Goal: Transaction & Acquisition: Purchase product/service

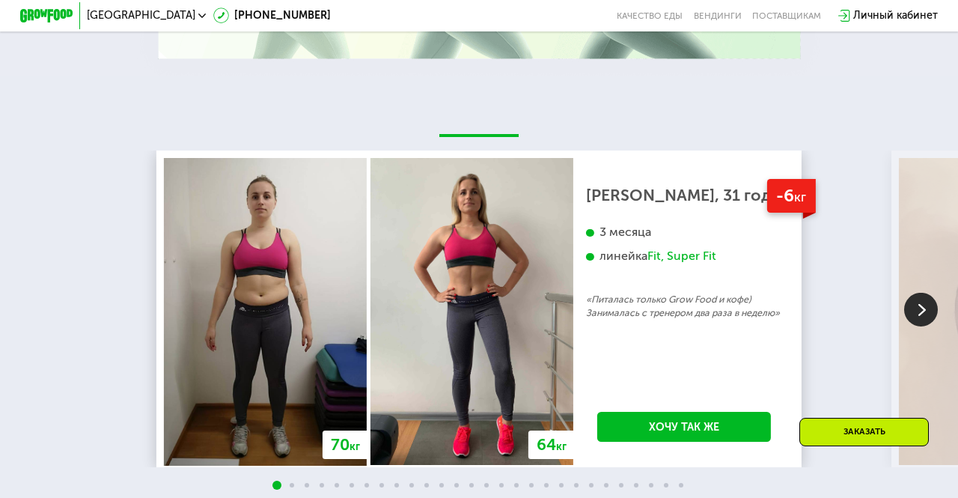
scroll to position [2341, 0]
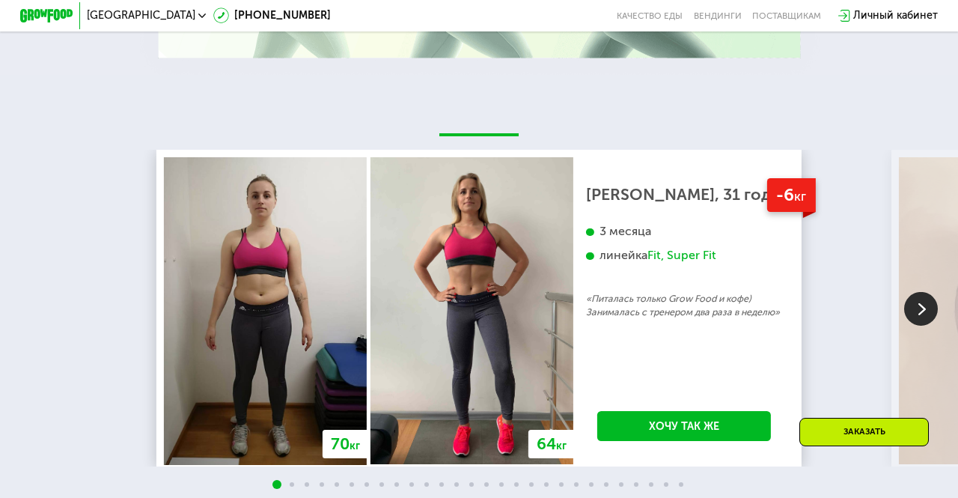
click at [473, 369] on img at bounding box center [471, 311] width 203 height 308
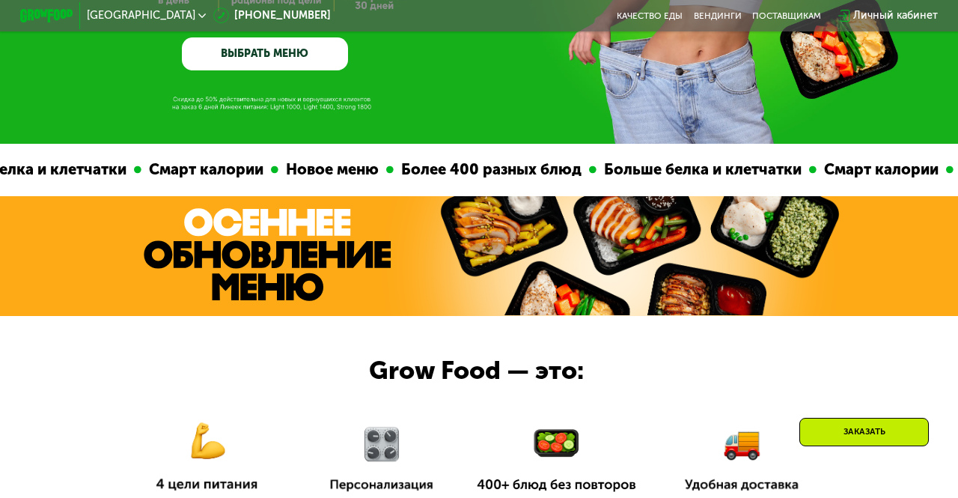
scroll to position [292, 0]
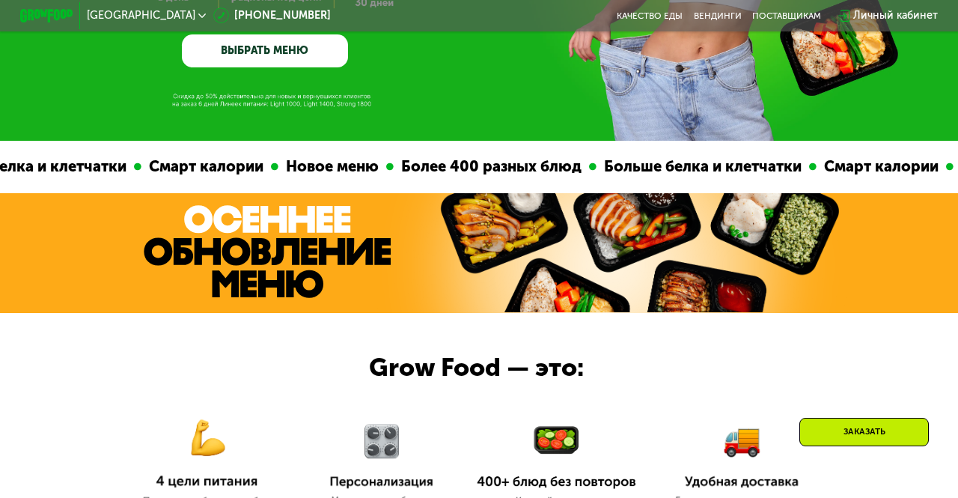
click at [289, 182] on div "Смарт калории Новое меню Более 400 разных блюд Больше белка и клетчатки" at bounding box center [457, 167] width 675 height 52
click at [587, 156] on div "Больше белка и клетчатки" at bounding box center [693, 166] width 213 height 23
click at [239, 217] on img at bounding box center [267, 251] width 247 height 93
click at [164, 367] on div at bounding box center [479, 428] width 958 height 231
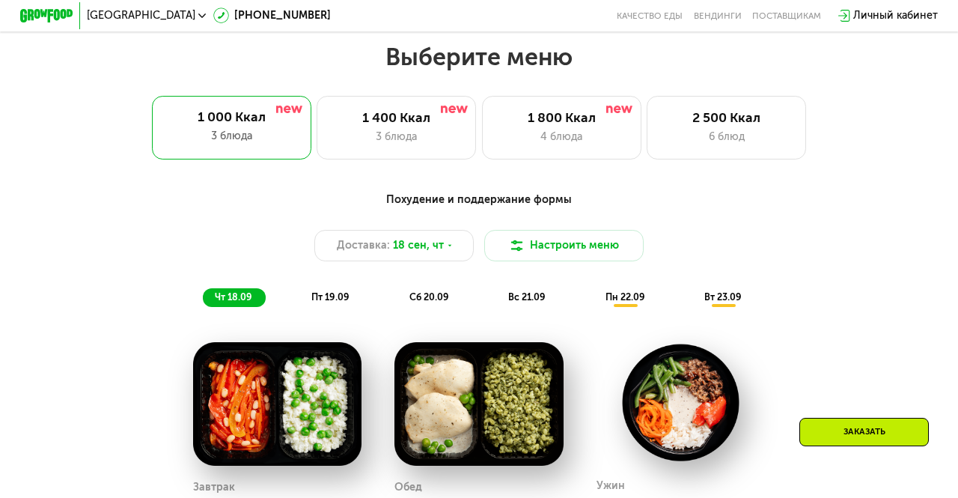
scroll to position [840, 0]
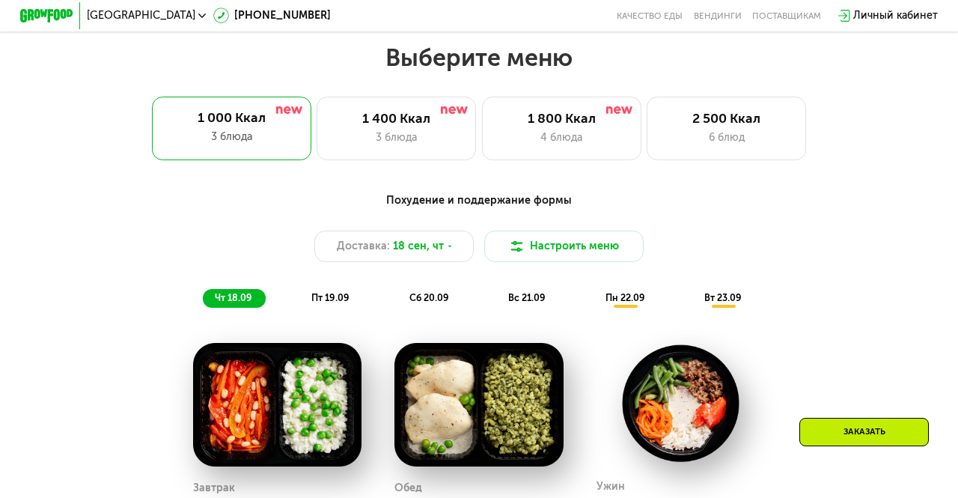
click at [565, 123] on div "1 800 Ккал" at bounding box center [561, 119] width 132 height 16
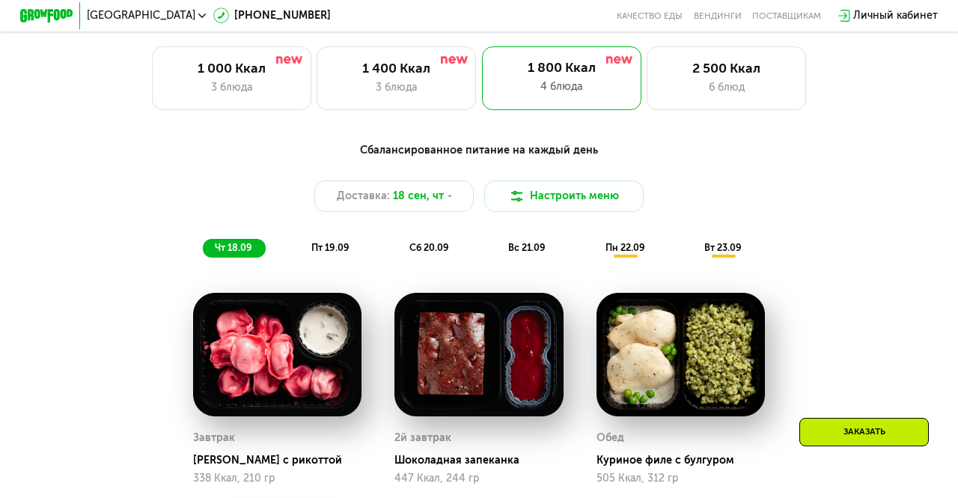
scroll to position [891, 0]
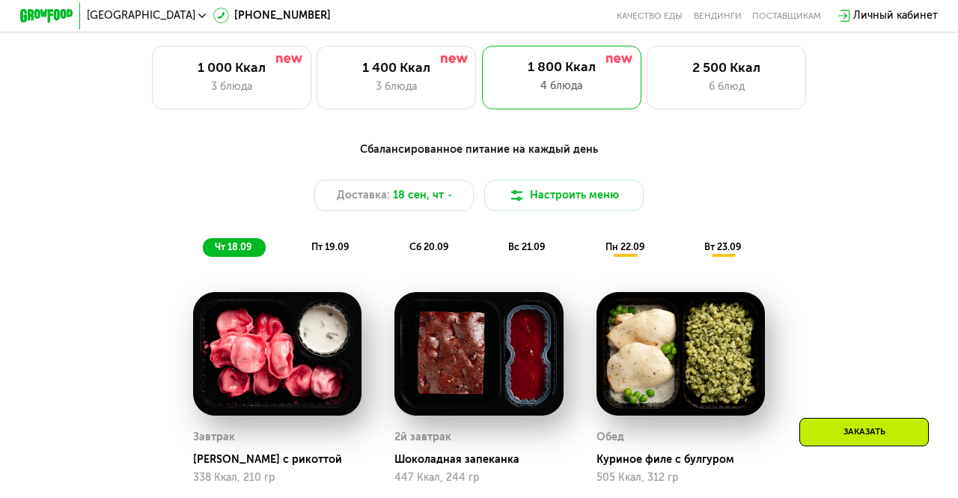
click at [328, 245] on span "пт 19.09" at bounding box center [330, 246] width 38 height 11
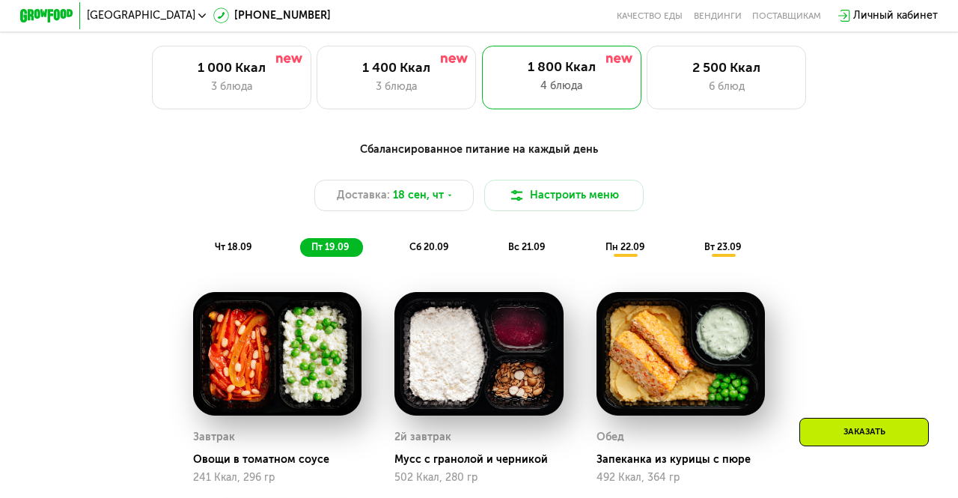
click at [436, 248] on span "сб 20.09" at bounding box center [429, 246] width 40 height 11
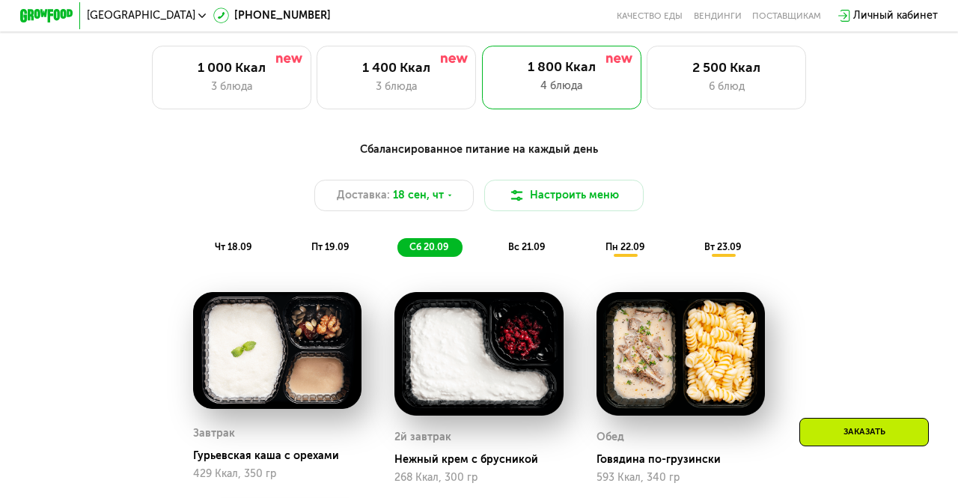
click at [627, 238] on div "пн 22.09" at bounding box center [625, 247] width 65 height 19
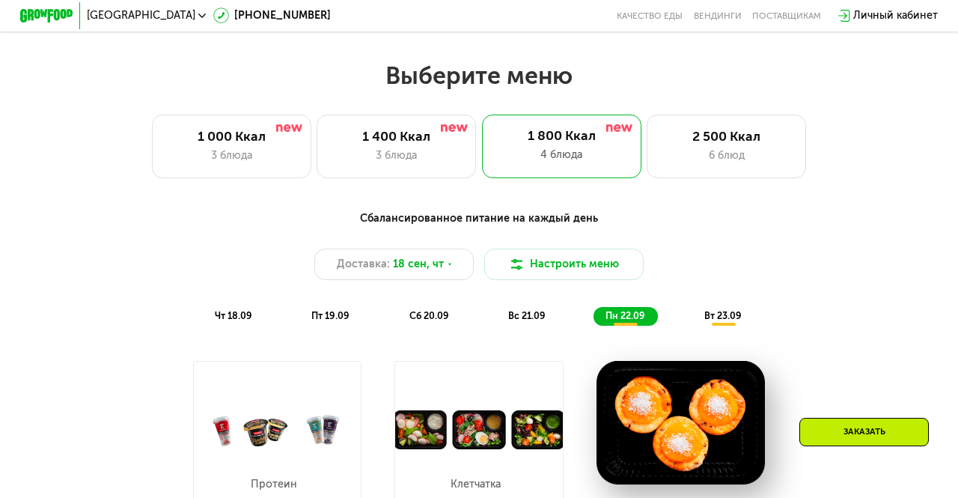
scroll to position [821, 0]
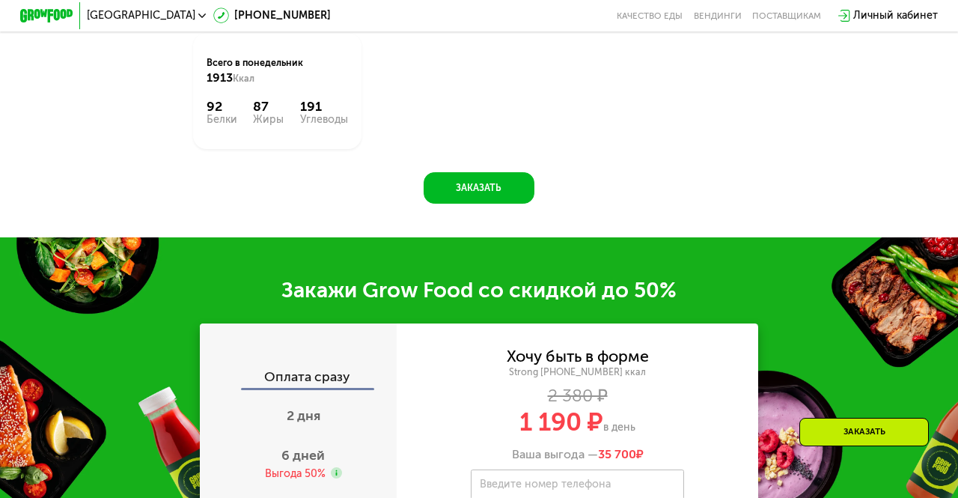
click at [346, 400] on div "2 дня" at bounding box center [303, 417] width 221 height 46
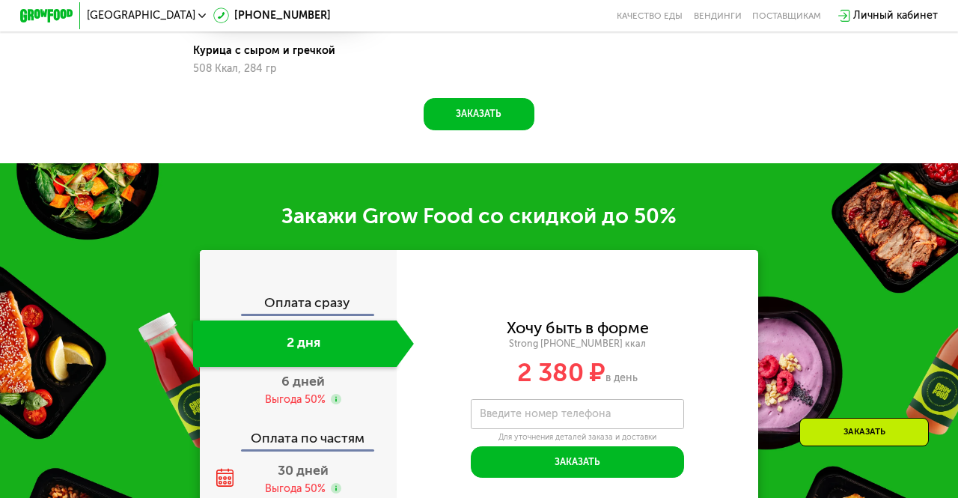
scroll to position [1463, 0]
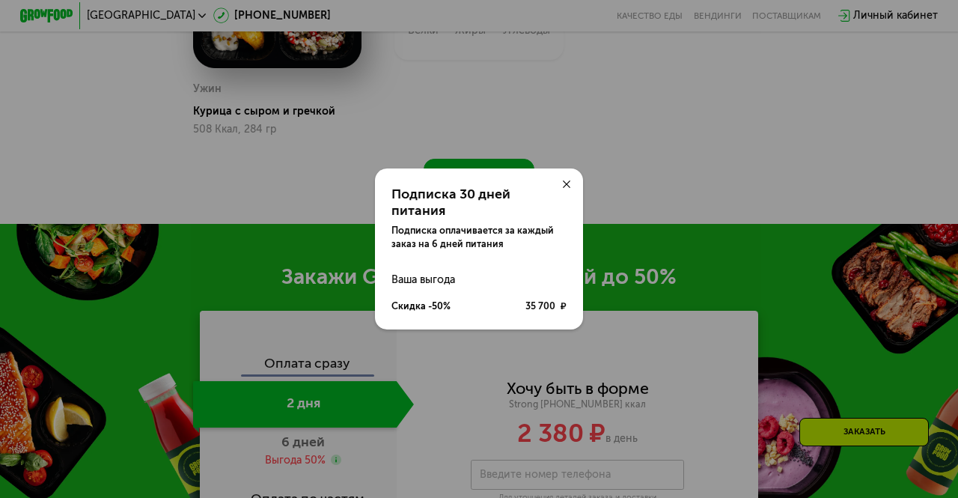
click at [308, 497] on div "Подписка 30 дней питания Подписка оплачивается за каждый заказ на 6 дней питани…" at bounding box center [479, 249] width 958 height 498
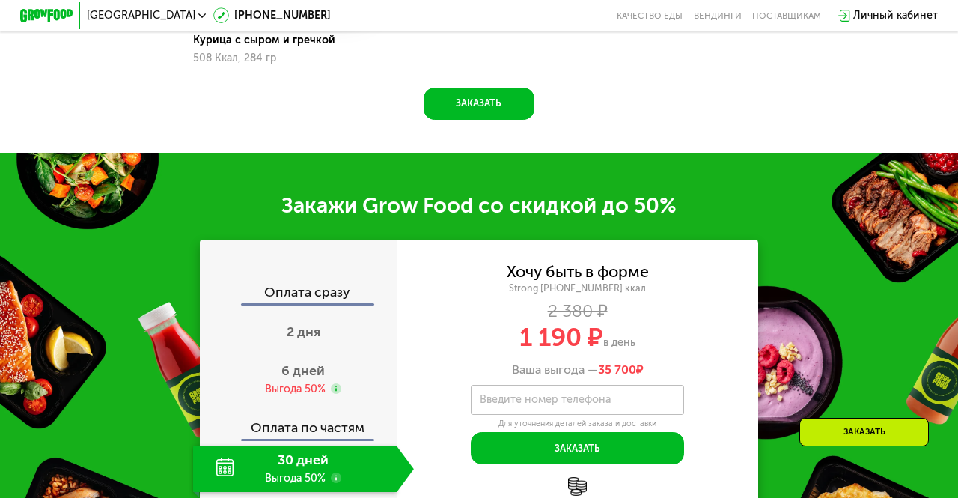
scroll to position [1534, 0]
click at [323, 334] on div "2 дня" at bounding box center [303, 333] width 221 height 46
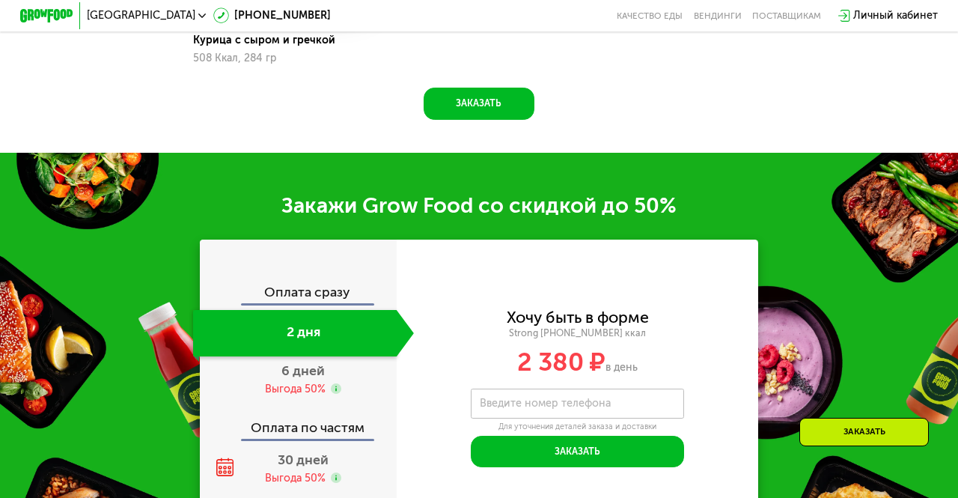
click at [299, 382] on div "Выгода 50%" at bounding box center [295, 389] width 61 height 15
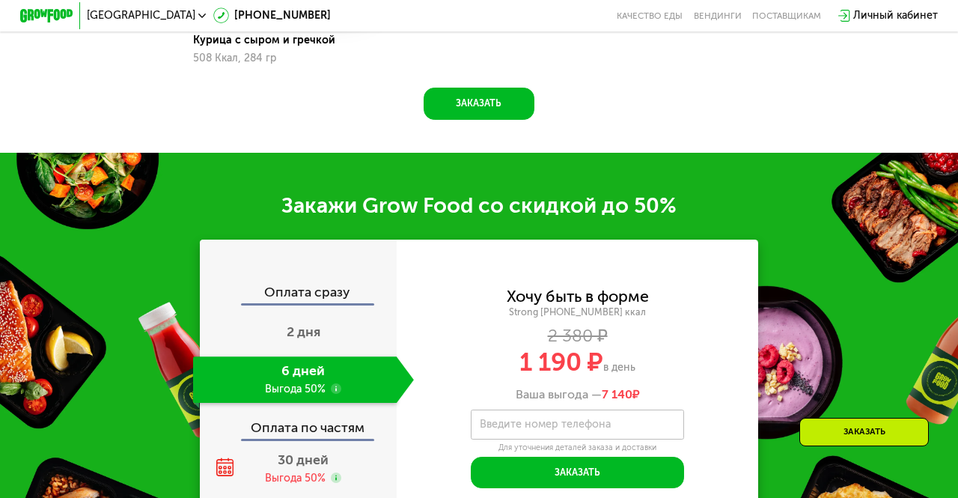
click at [335, 388] on use at bounding box center [336, 388] width 10 height 10
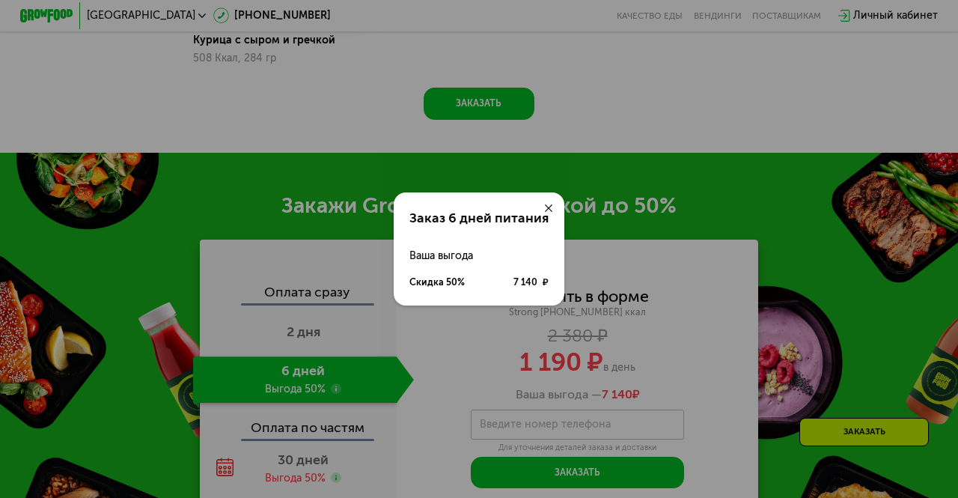
click at [360, 423] on div "Заказ 6 дней питания Ваша выгода Скидка 50% 7 140 ₽" at bounding box center [479, 249] width 958 height 498
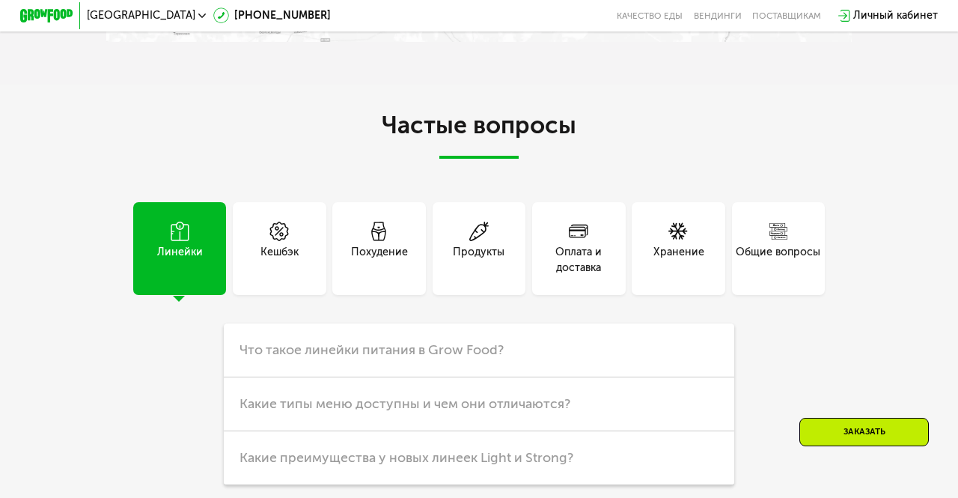
scroll to position [3480, 0]
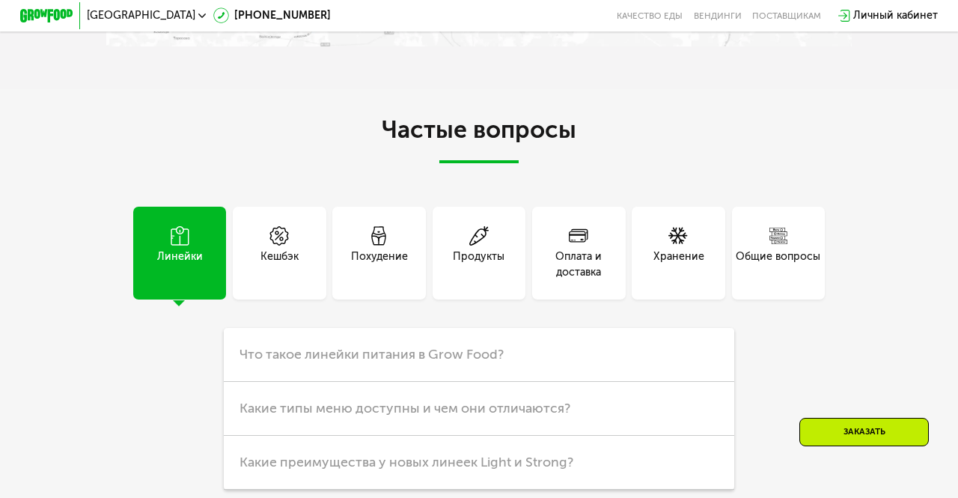
click at [814, 210] on div "Общие вопросы" at bounding box center [778, 253] width 93 height 93
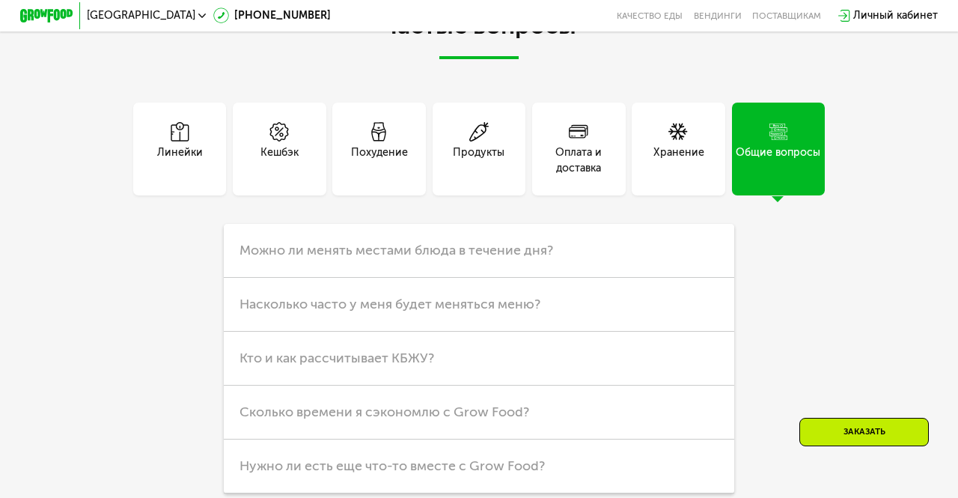
scroll to position [3585, 0]
click at [571, 305] on h3 "Насколько часто у меня будет меняться меню?" at bounding box center [479, 303] width 511 height 54
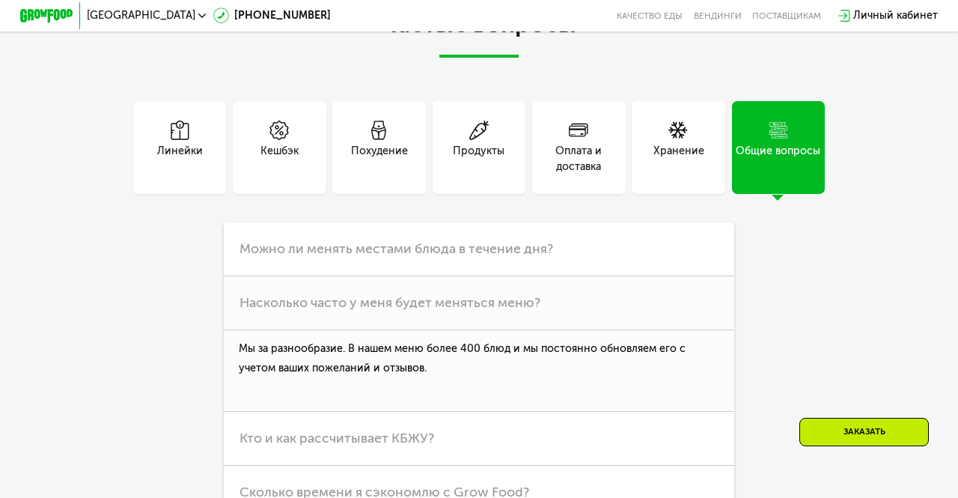
click at [537, 305] on span "Насколько часто у меня будет меняться меню?" at bounding box center [389, 302] width 301 height 16
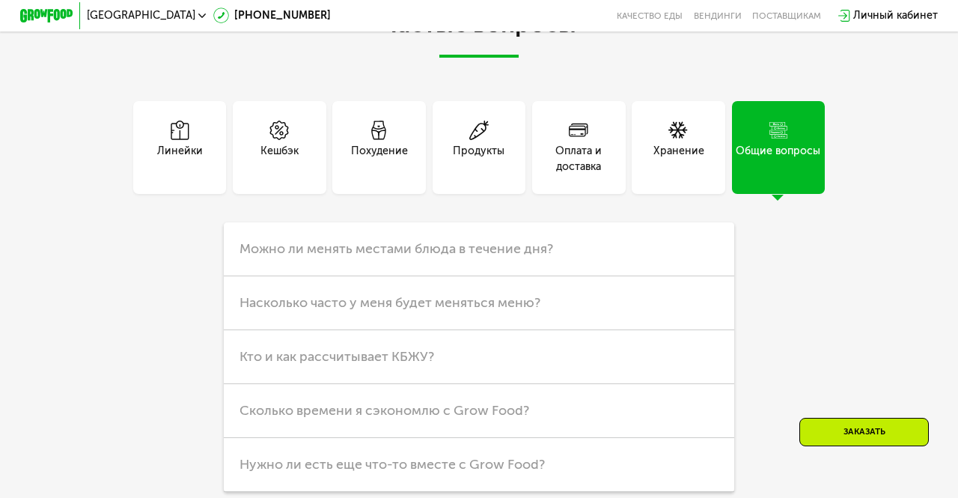
click at [427, 467] on span "Нужно ли есть еще что-то вместе с Grow Food?" at bounding box center [391, 464] width 305 height 16
click at [554, 248] on h3 "Можно ли менять местами блюда в течение дня?" at bounding box center [479, 249] width 511 height 54
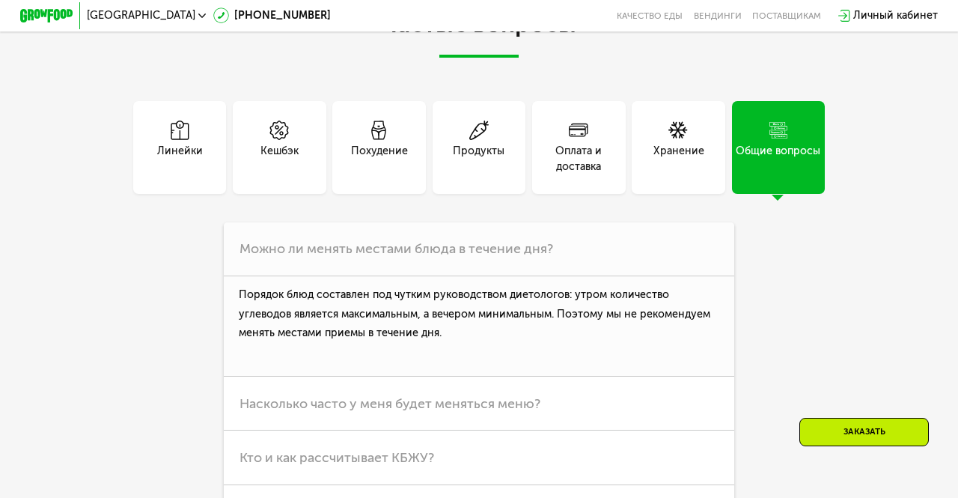
scroll to position [3601, 0]
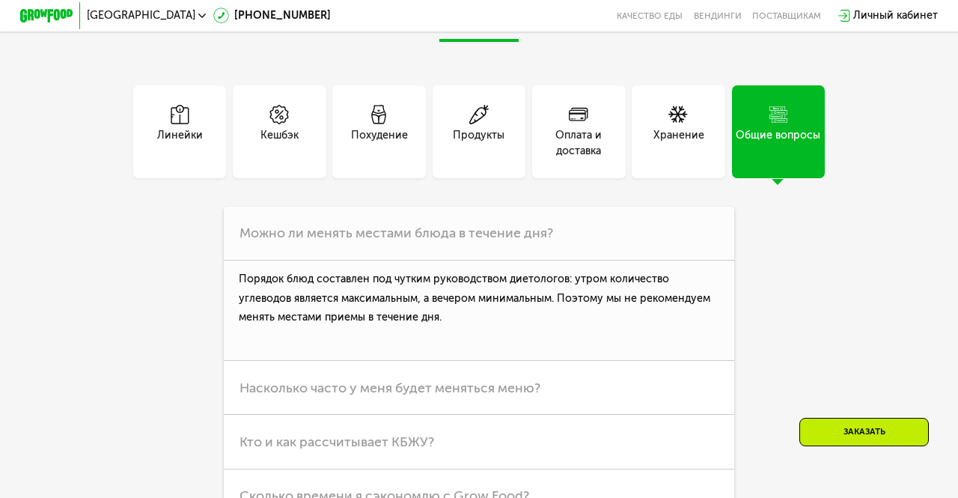
click at [582, 153] on div "Оплата и доставка" at bounding box center [578, 143] width 93 height 32
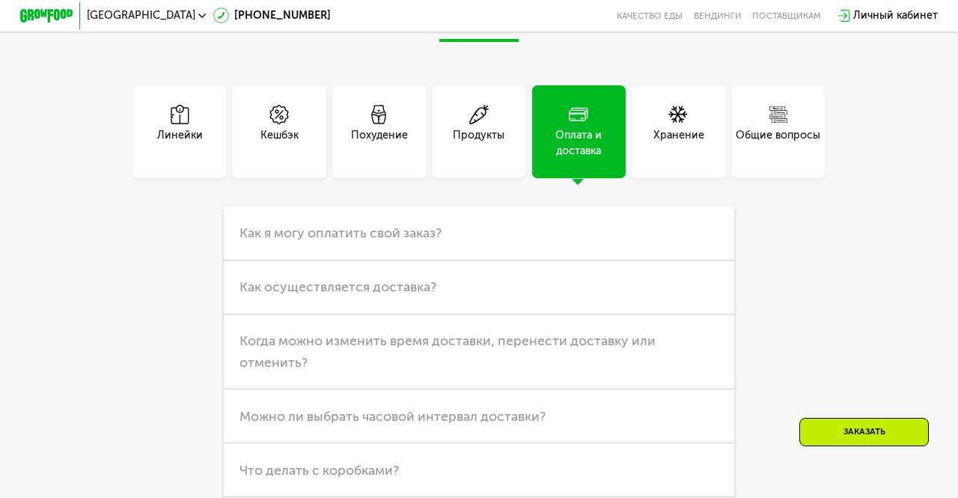
click at [538, 234] on h3 "Как я могу оплатить свой заказ?" at bounding box center [479, 234] width 511 height 54
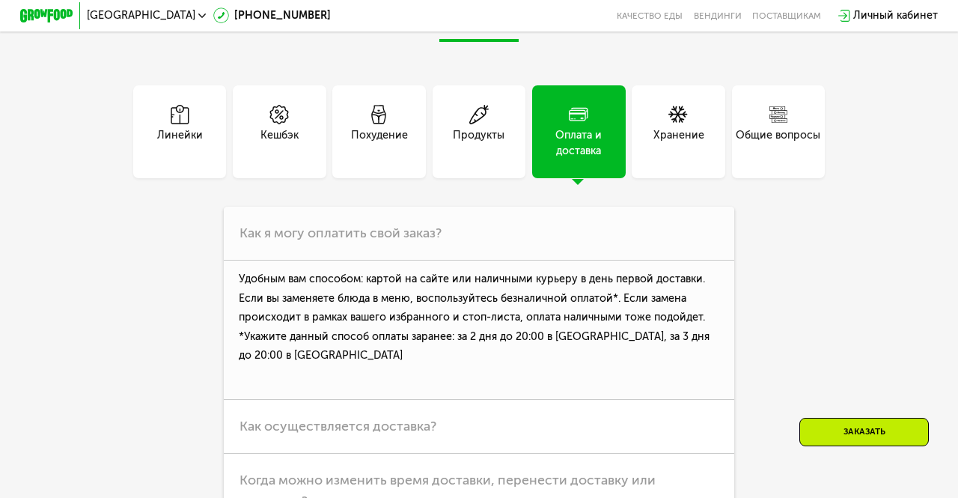
click at [459, 424] on h3 "Как осуществляется доставка?" at bounding box center [479, 427] width 511 height 54
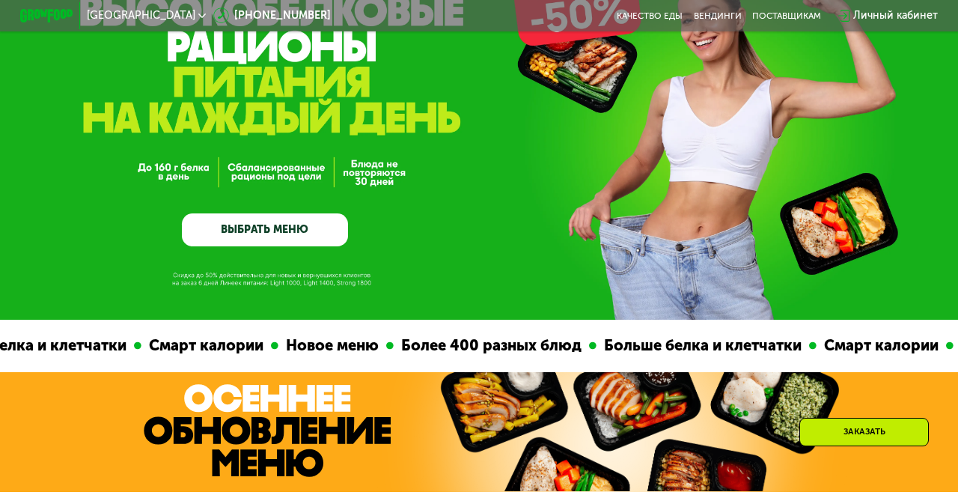
scroll to position [110, 0]
